Goal: Transaction & Acquisition: Purchase product/service

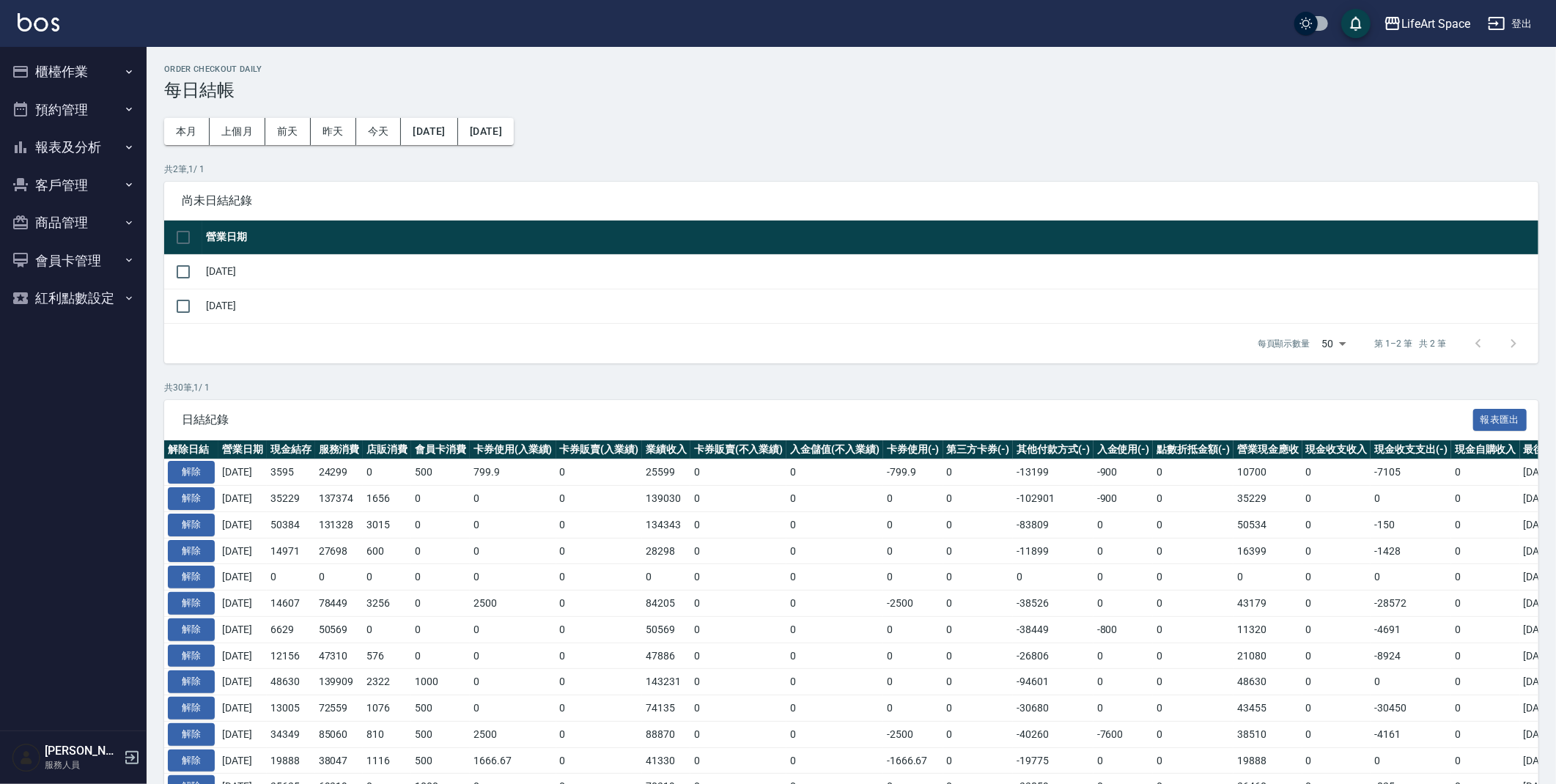
click at [71, 73] on button "櫃檯作業" at bounding box center [73, 71] width 135 height 38
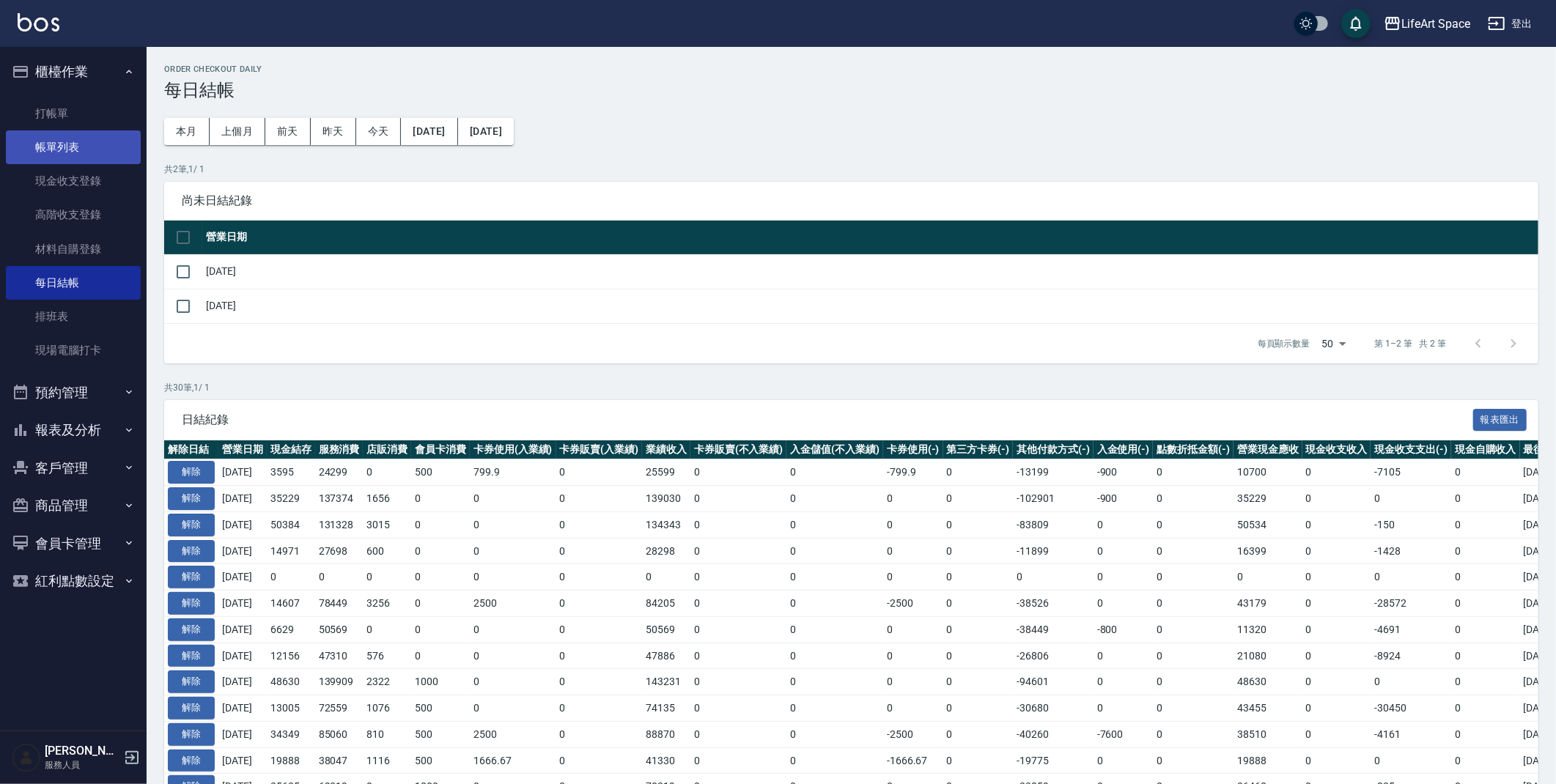
click at [64, 147] on link "帳單列表" at bounding box center [73, 147] width 135 height 33
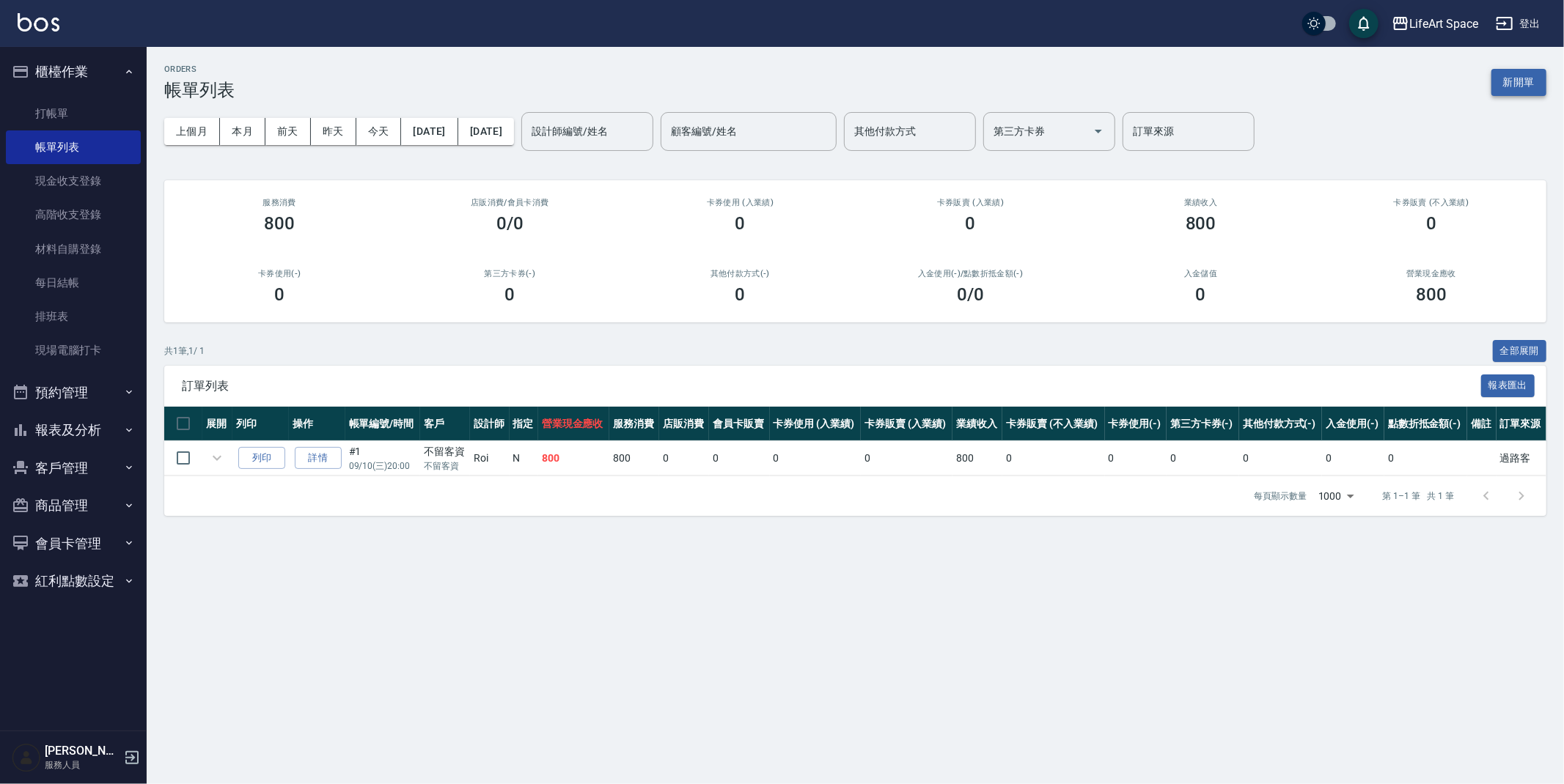
click at [1508, 89] on button "新開單" at bounding box center [1518, 83] width 55 height 27
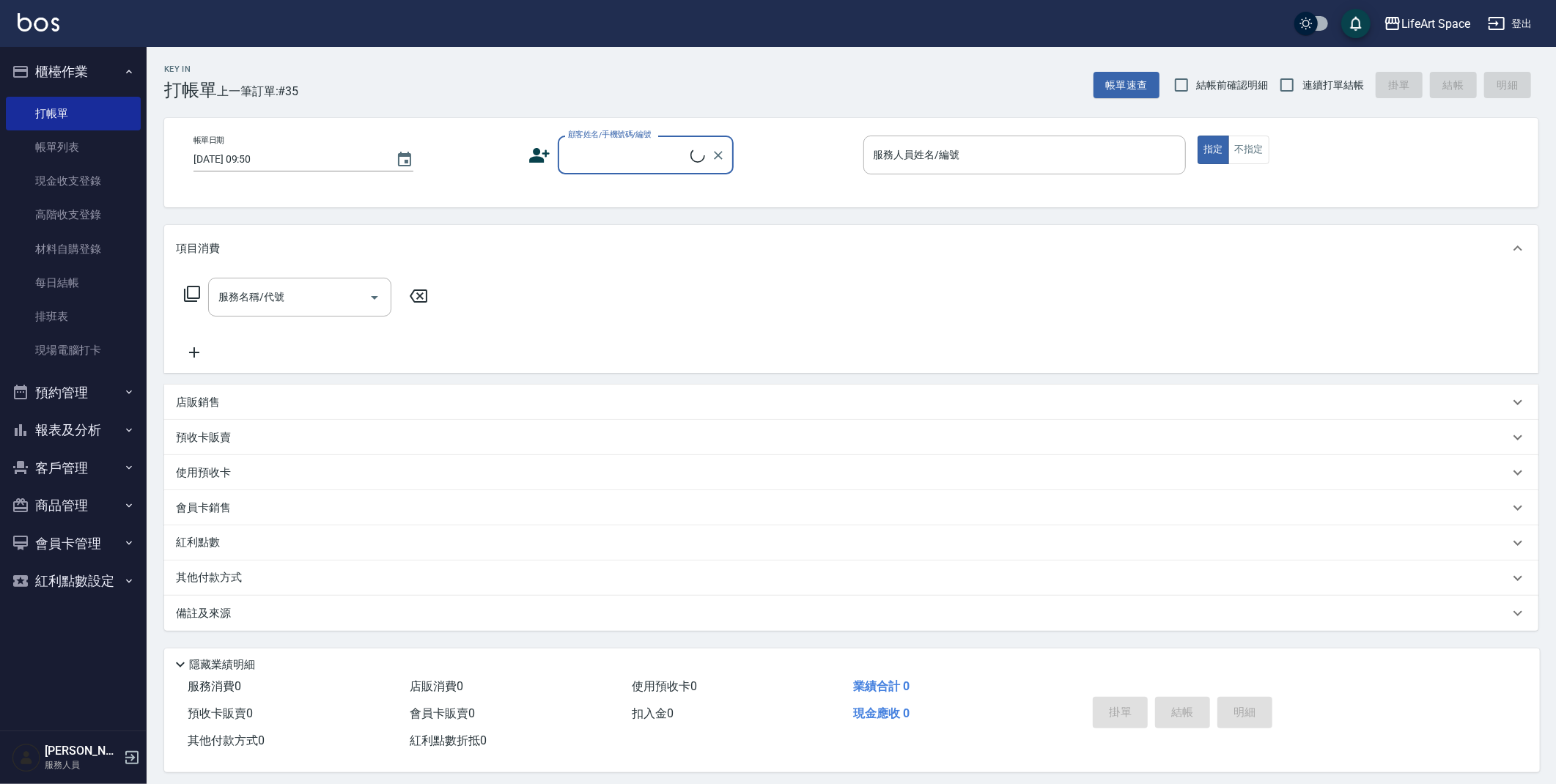
click at [597, 156] on input "顧客姓名/手機號碼/編號" at bounding box center [627, 155] width 126 height 25
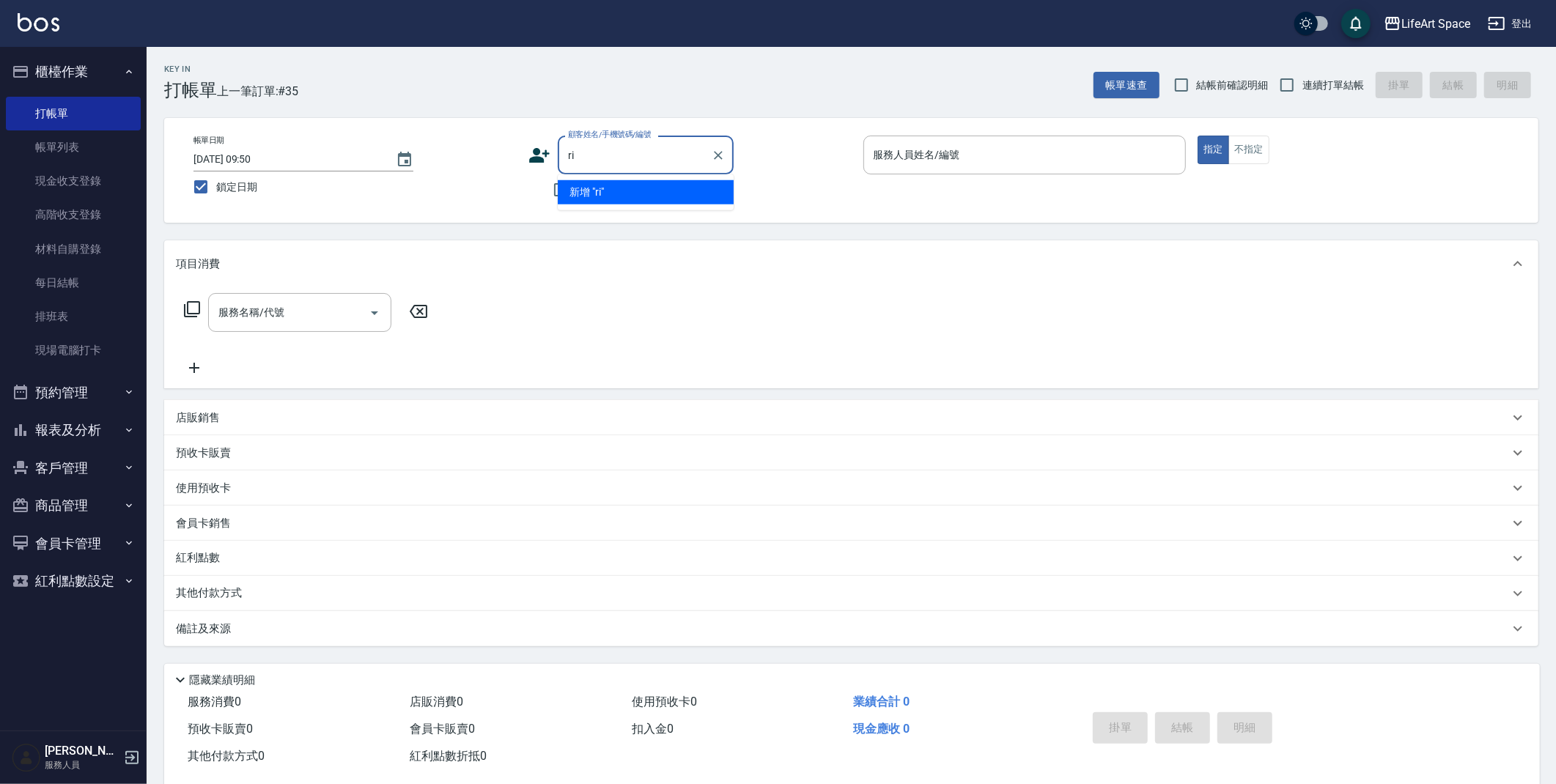
type input "r"
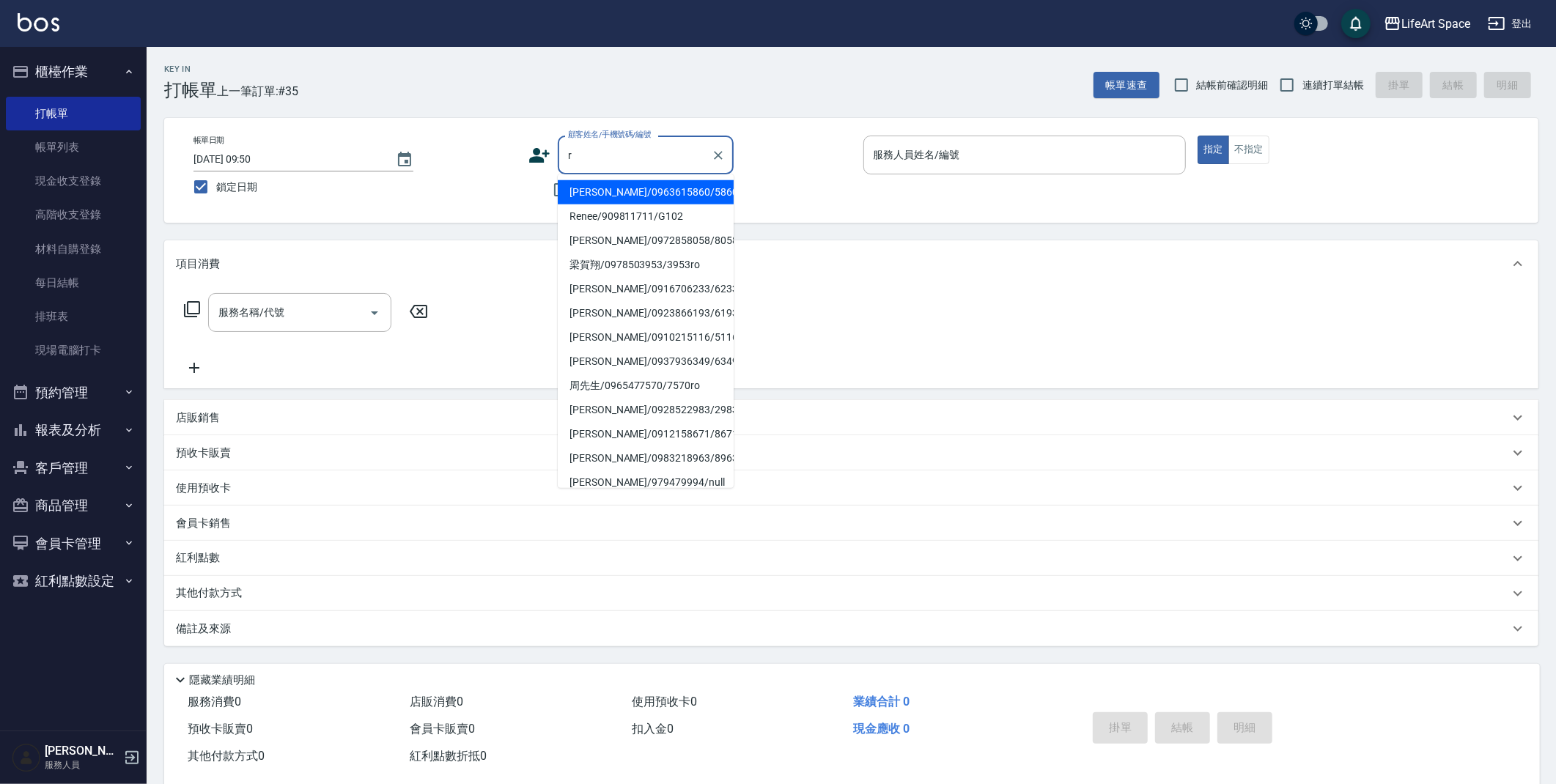
type input "r"
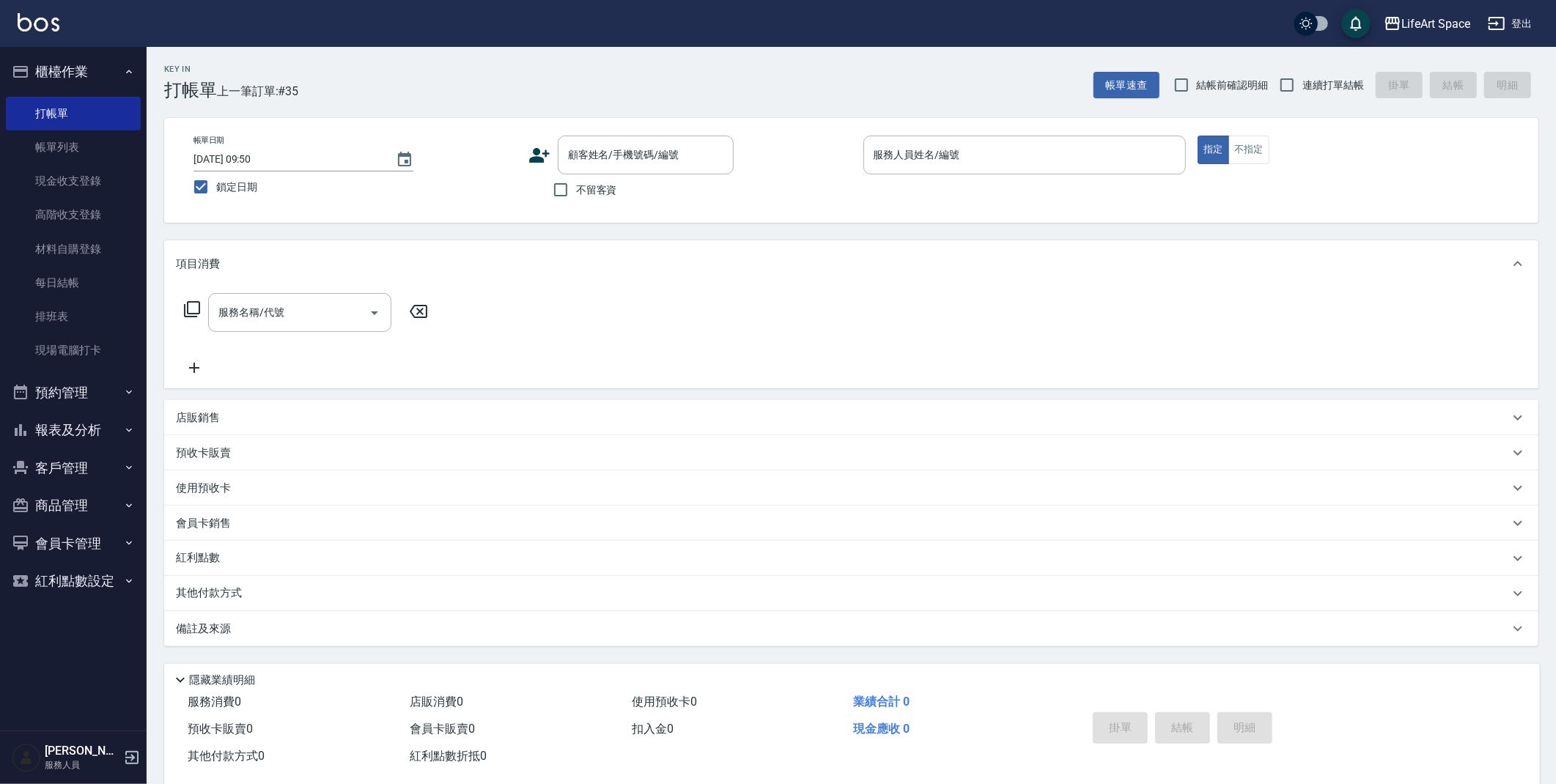
click at [772, 211] on div "帳單日期 [DATE] 09:50 鎖定日期 顧客姓名/手機號碼/編號 顧客姓名/手機號碼/編號 不留客資 服務人員姓名/編號 服務人員姓名/編號 指定 不指定" at bounding box center [852, 171] width 1375 height 105
click at [553, 186] on input "不留客資" at bounding box center [560, 190] width 31 height 31
checkbox input "true"
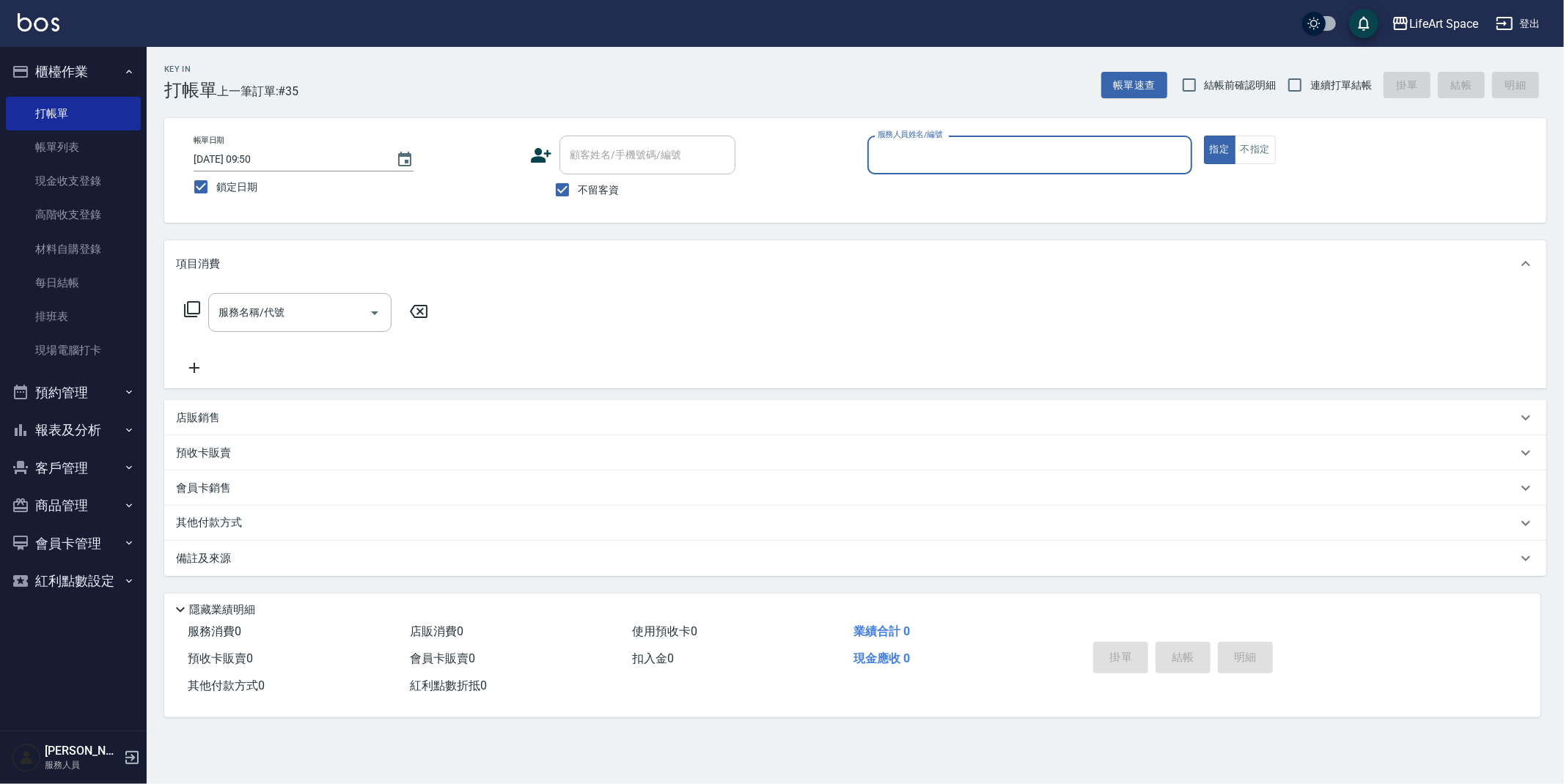
click at [986, 153] on input "服務人員姓名/編號" at bounding box center [1030, 155] width 312 height 25
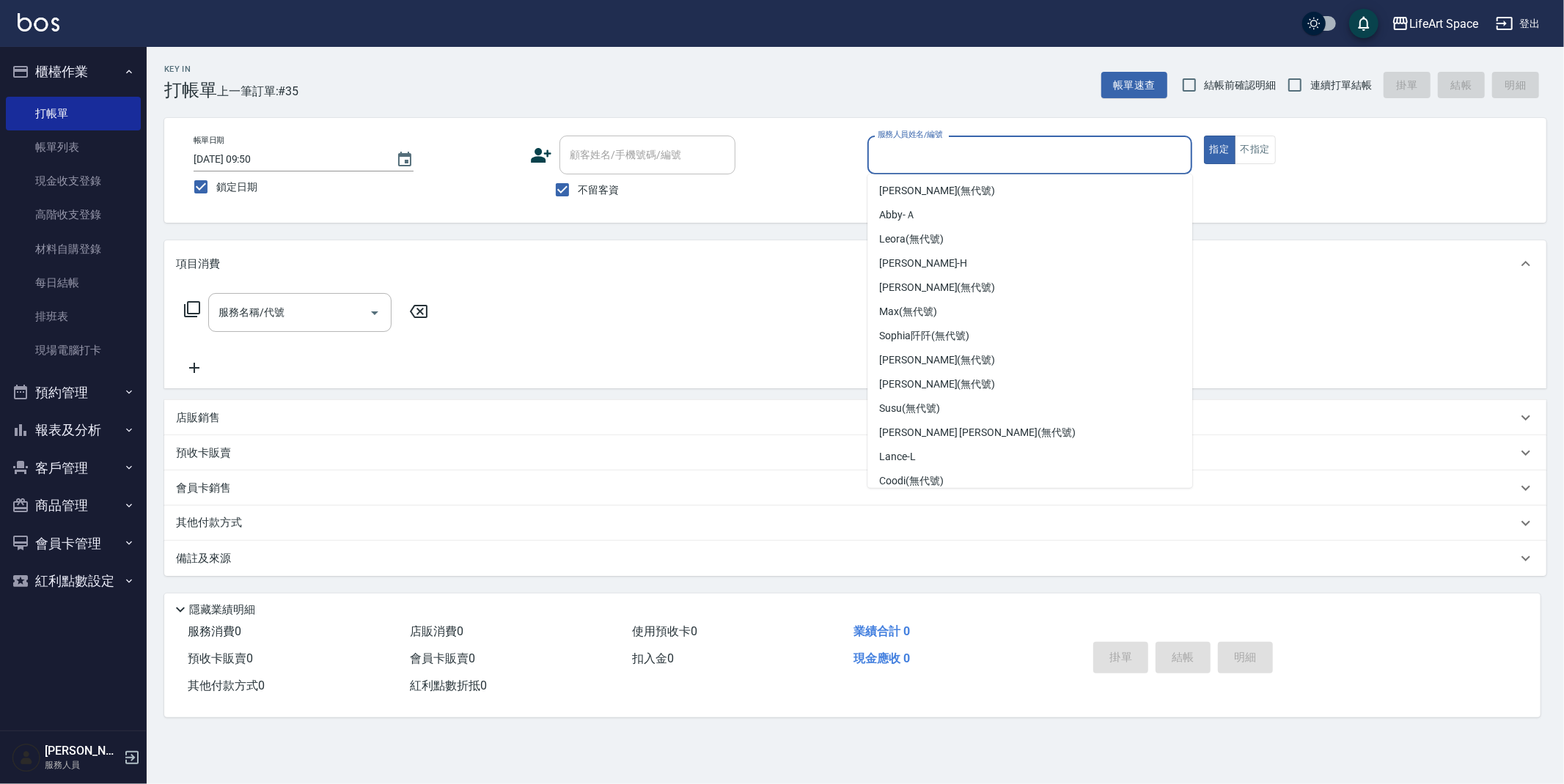
scroll to position [253, 0]
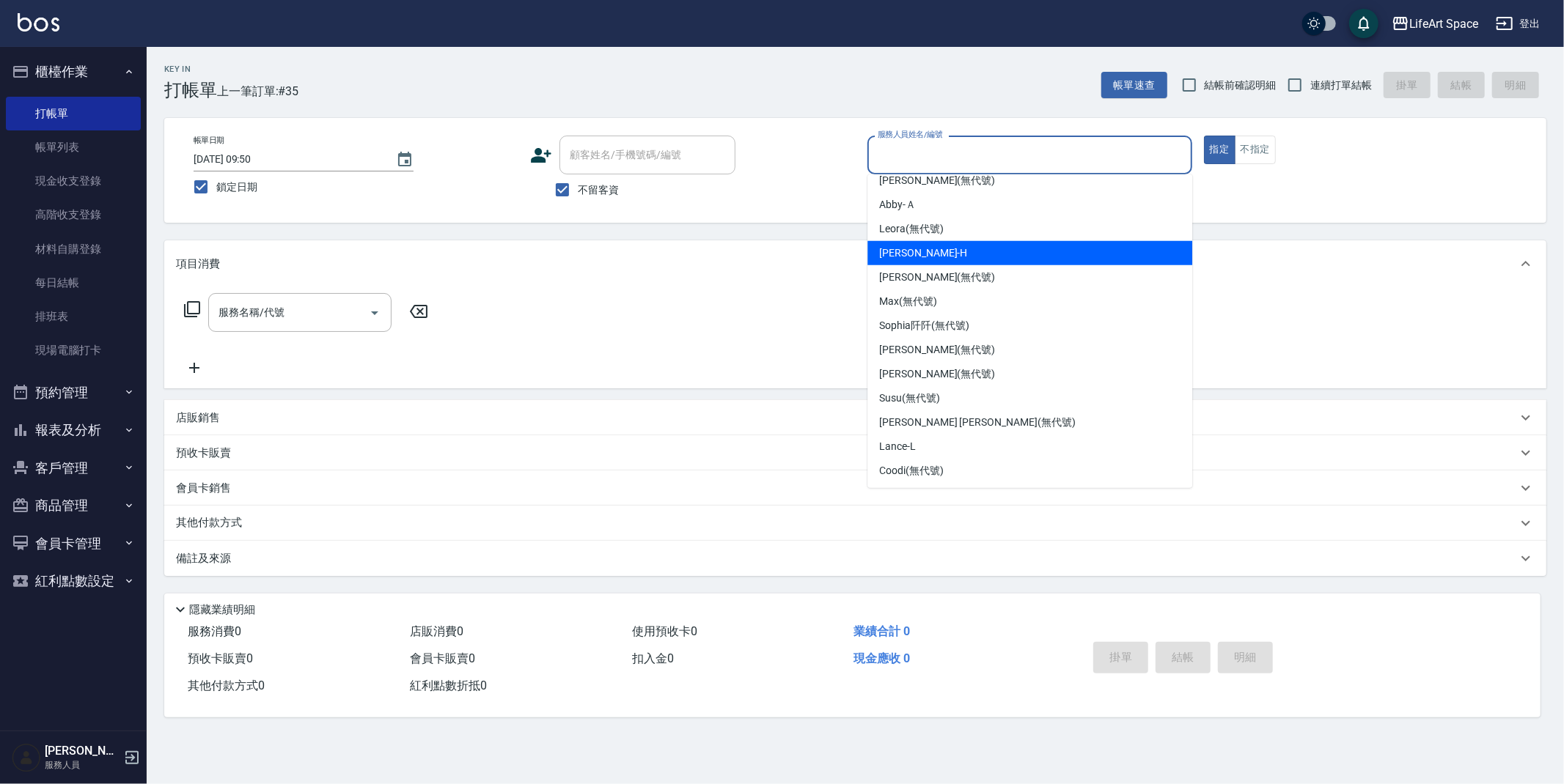
click at [954, 255] on div "[PERSON_NAME]" at bounding box center [1029, 253] width 325 height 24
type input "[PERSON_NAME]"
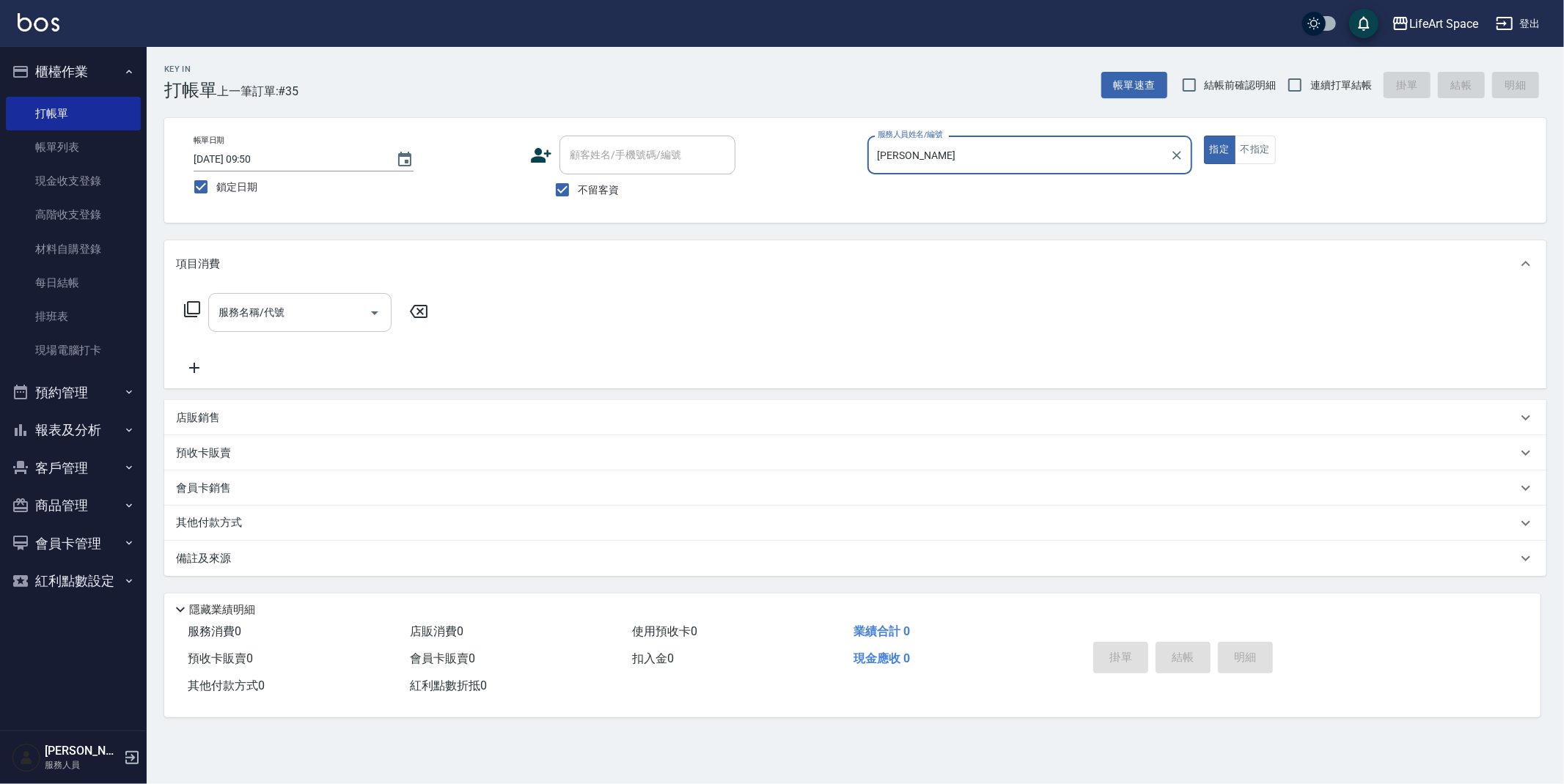
click at [281, 322] on input "服務名稱/代號" at bounding box center [288, 312] width 148 height 25
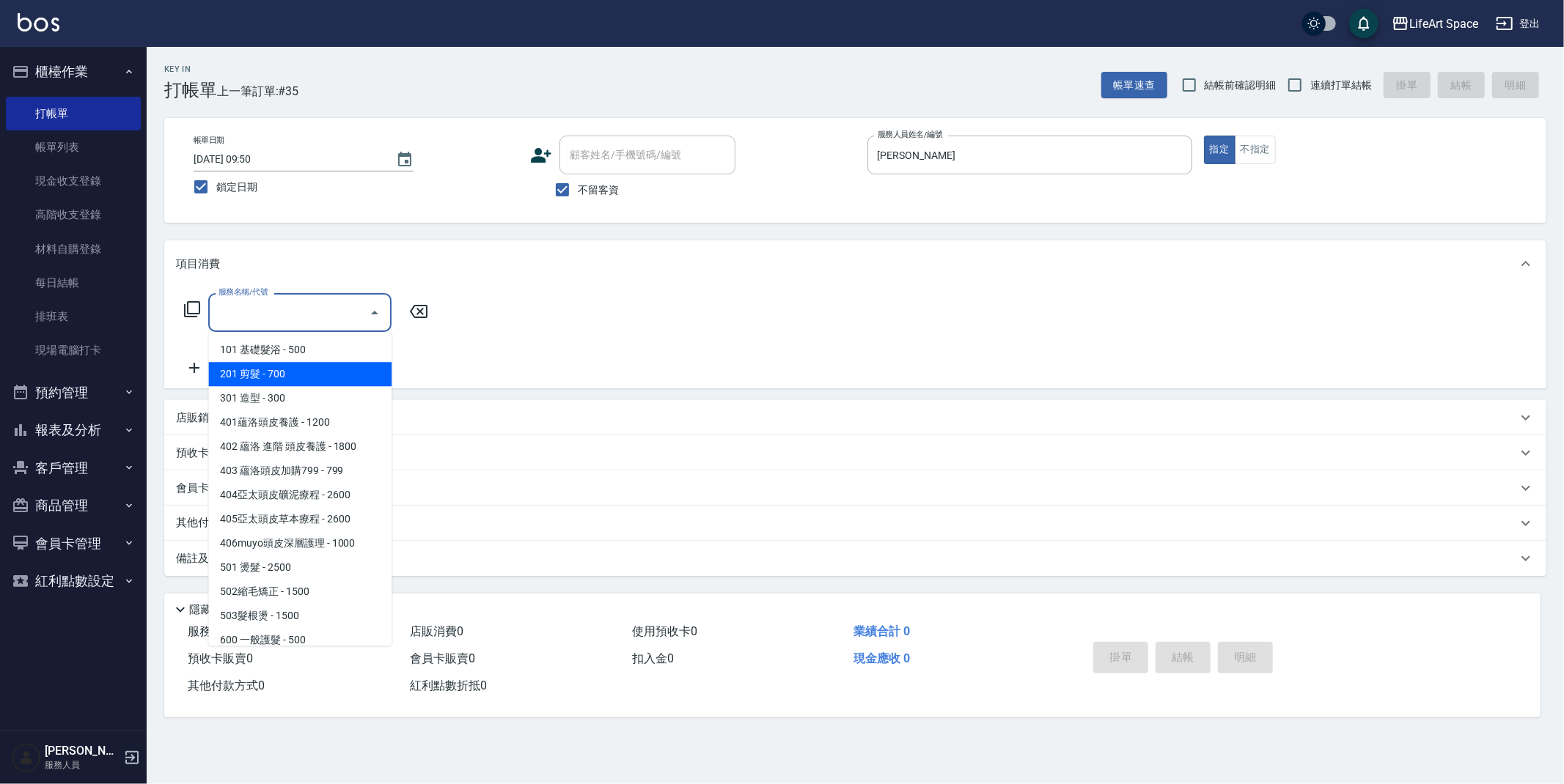
click at [288, 371] on span "201 剪髮 - 700" at bounding box center [300, 374] width 184 height 24
type input "201 剪髮(201)"
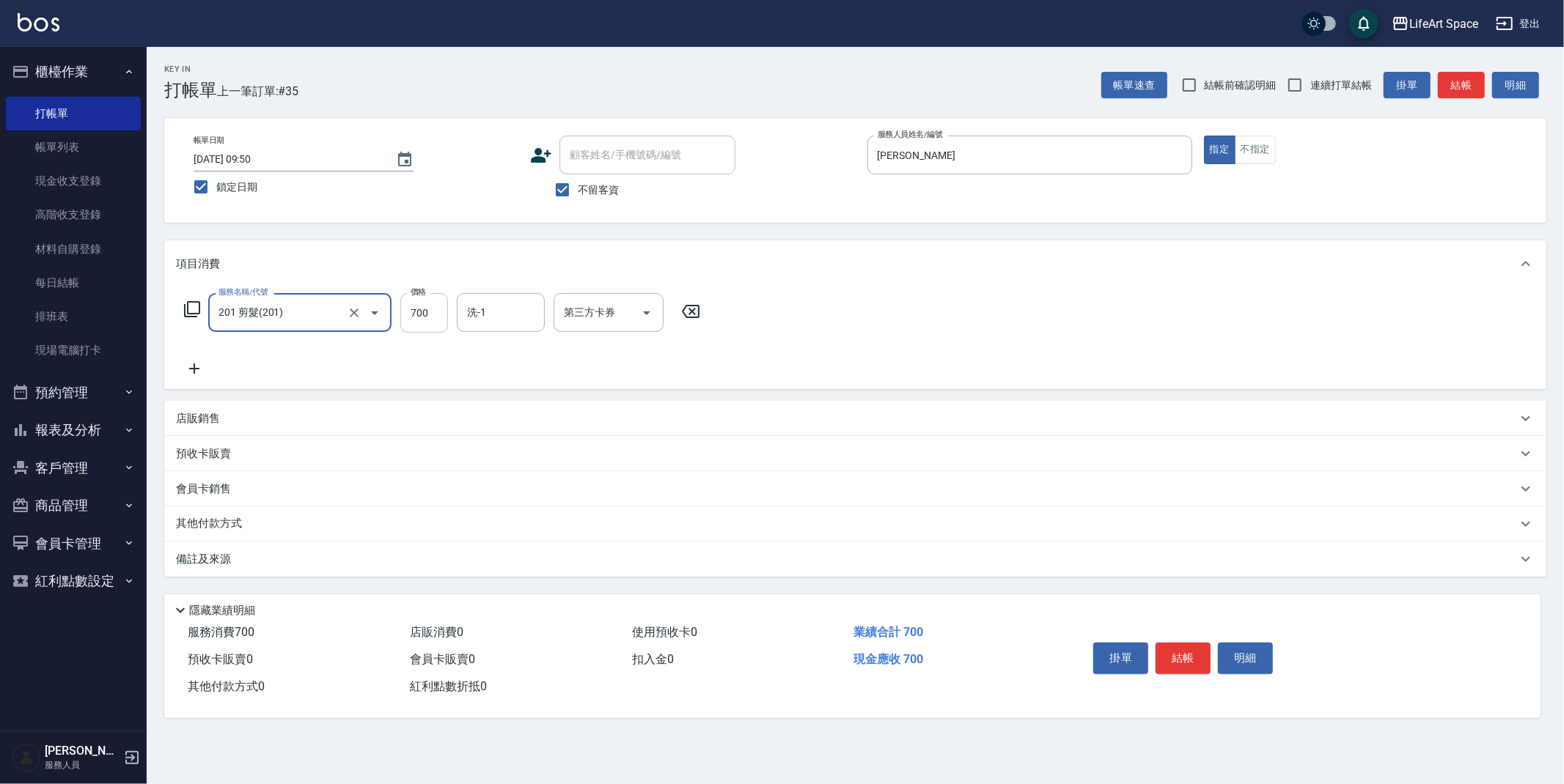
click at [431, 320] on input "700" at bounding box center [424, 313] width 48 height 40
type input "800"
click at [344, 558] on div "備註及來源" at bounding box center [846, 559] width 1341 height 15
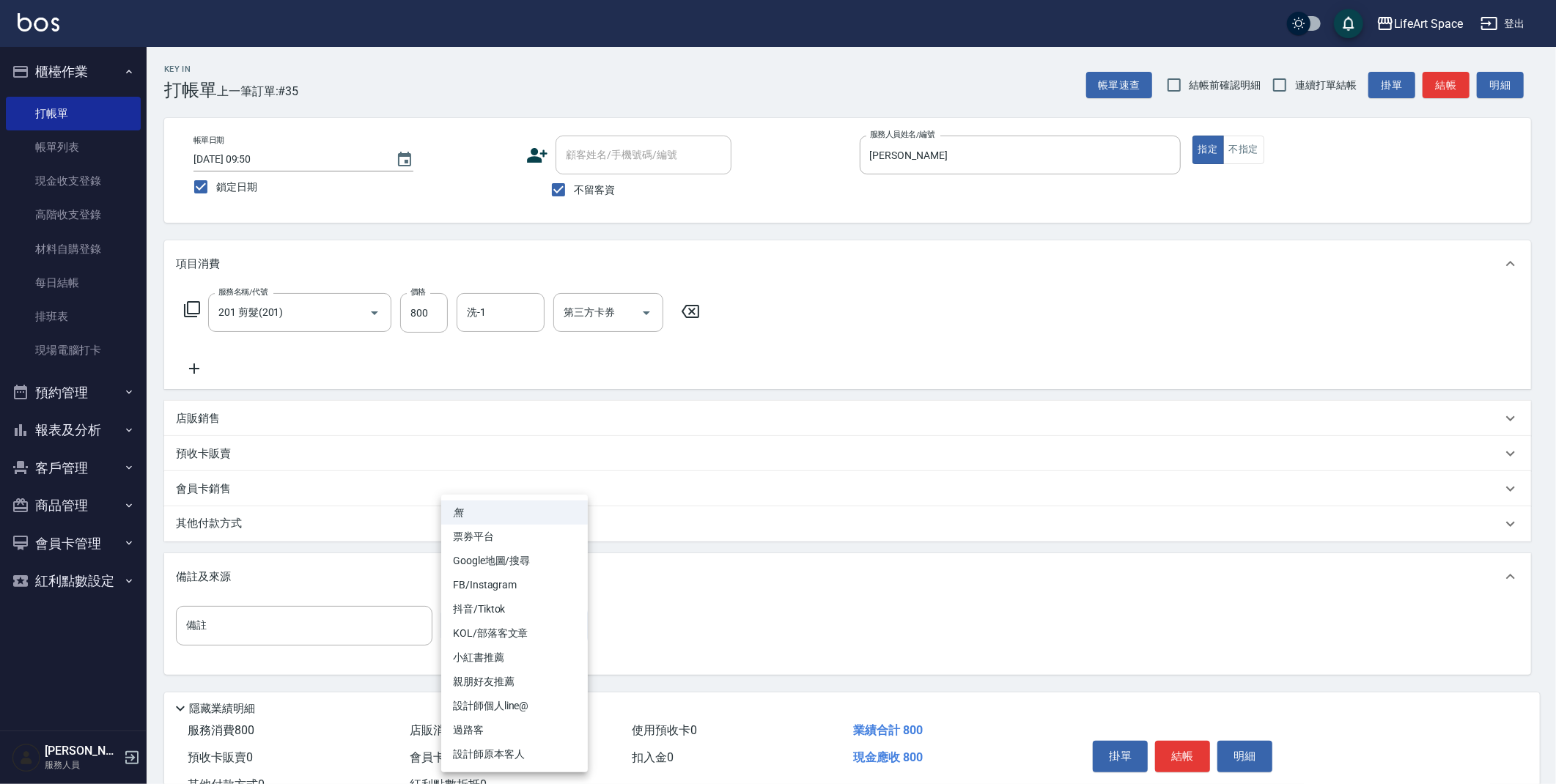
click at [494, 628] on body "LifeArt Space 登出 櫃檯作業 打帳單 帳單列表 現金收支登錄 高階收支登錄 材料自購登錄 每日結帳 排班表 現場電腦打卡 預約管理 預約管理 單…" at bounding box center [778, 417] width 1556 height 834
click at [465, 752] on li "設計師原本客人" at bounding box center [514, 754] width 146 height 24
type input "設計師原本客人"
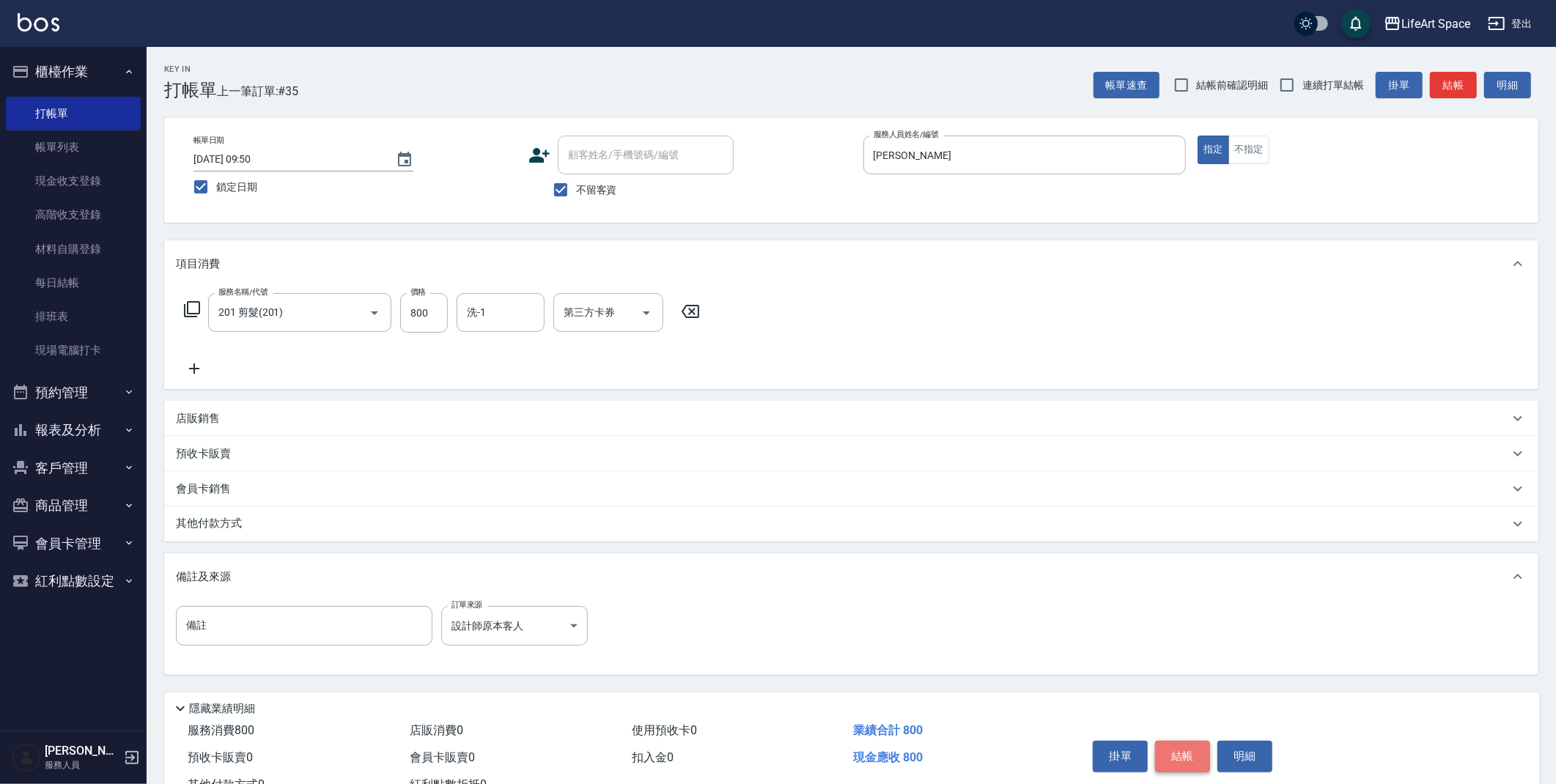
click at [1191, 757] on button "結帳" at bounding box center [1182, 756] width 55 height 31
